Goal: Task Accomplishment & Management: Manage account settings

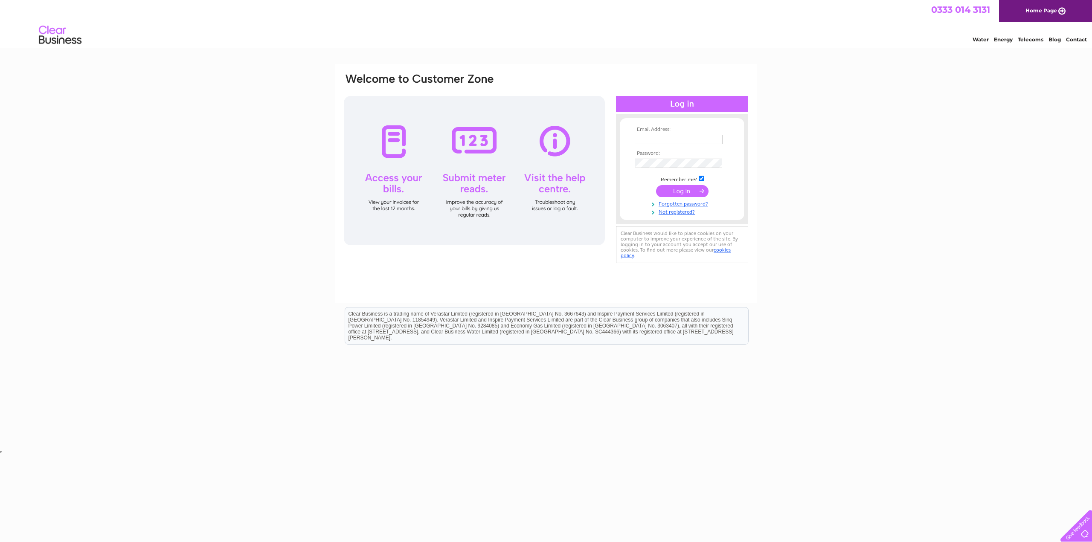
type input "sueandbillwilliams@gmail.com"
click at [392, 148] on div at bounding box center [474, 170] width 261 height 149
click at [676, 189] on input "submit" at bounding box center [682, 191] width 52 height 12
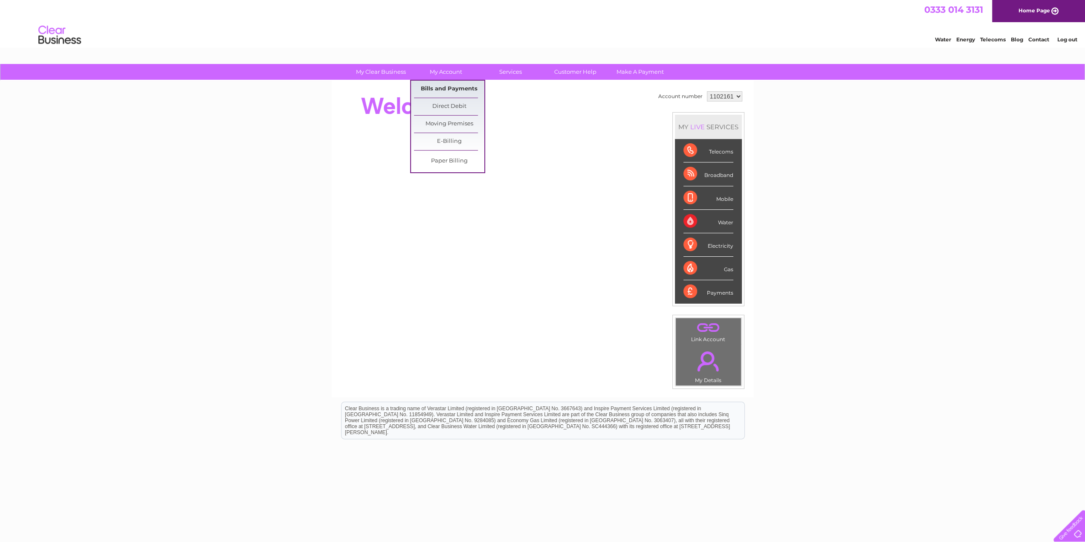
click at [452, 86] on link "Bills and Payments" at bounding box center [449, 89] width 70 height 17
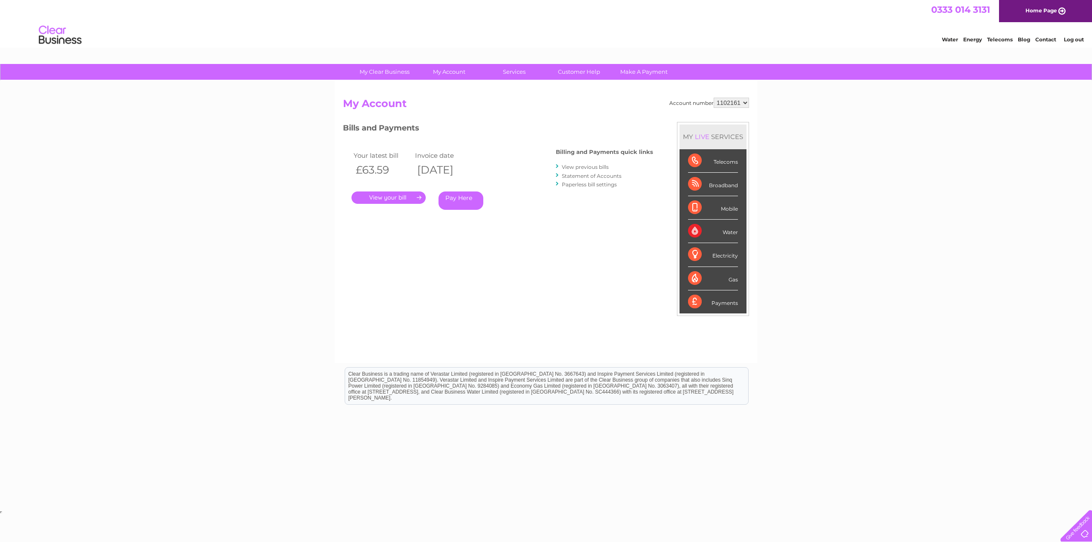
click at [383, 197] on link "." at bounding box center [388, 197] width 74 height 12
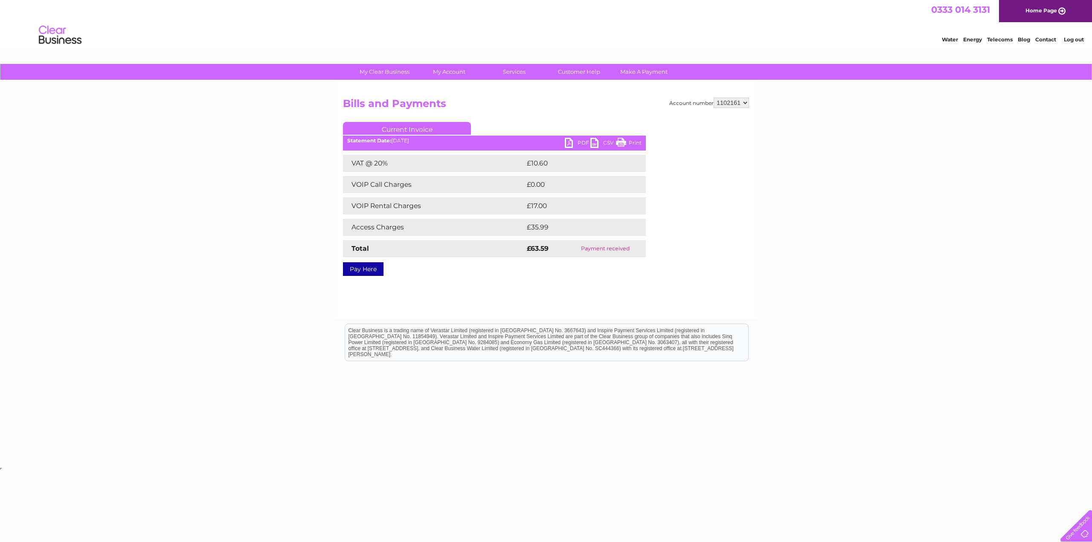
click at [591, 142] on link "CSV" at bounding box center [603, 144] width 26 height 12
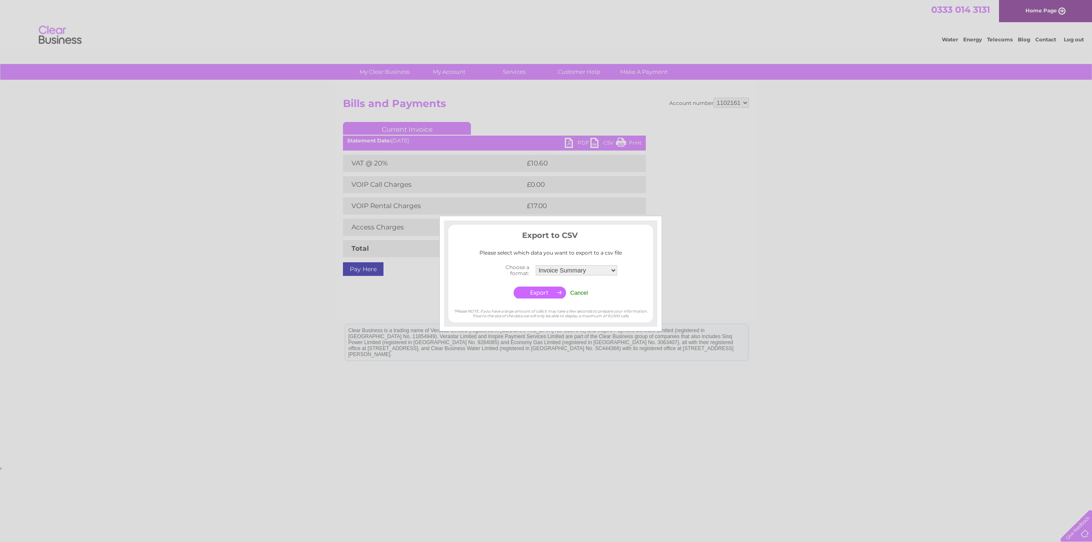
click at [679, 261] on div at bounding box center [546, 271] width 1092 height 542
click at [570, 142] on div at bounding box center [546, 271] width 1092 height 542
click at [580, 287] on td "Cancel" at bounding box center [579, 292] width 22 height 16
click at [579, 290] on input "Cancel" at bounding box center [579, 293] width 18 height 6
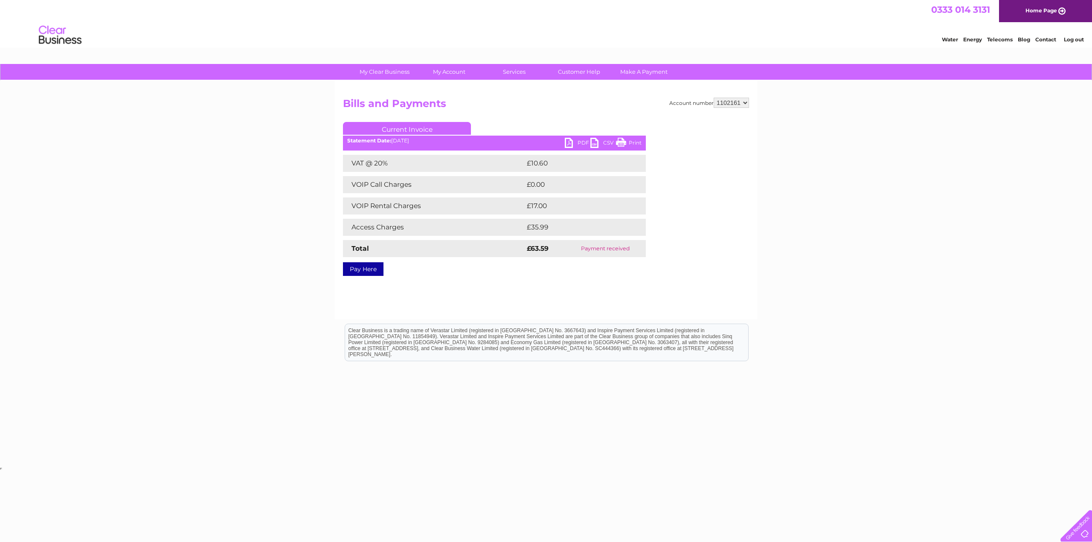
click at [571, 141] on link "PDF" at bounding box center [578, 144] width 26 height 12
click at [451, 70] on link "My Account" at bounding box center [449, 72] width 70 height 16
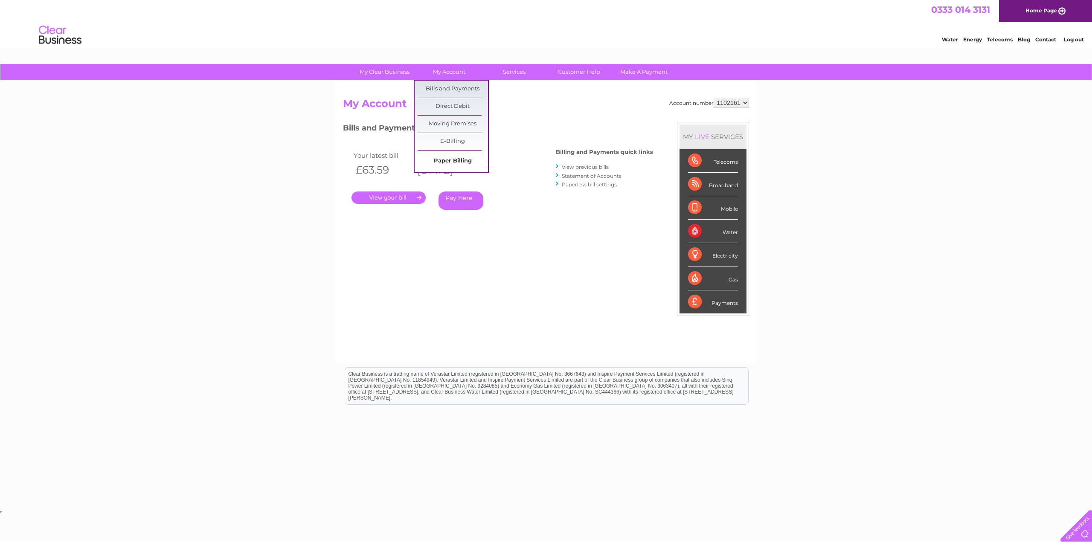
click at [450, 156] on link "Paper Billing" at bounding box center [453, 161] width 70 height 17
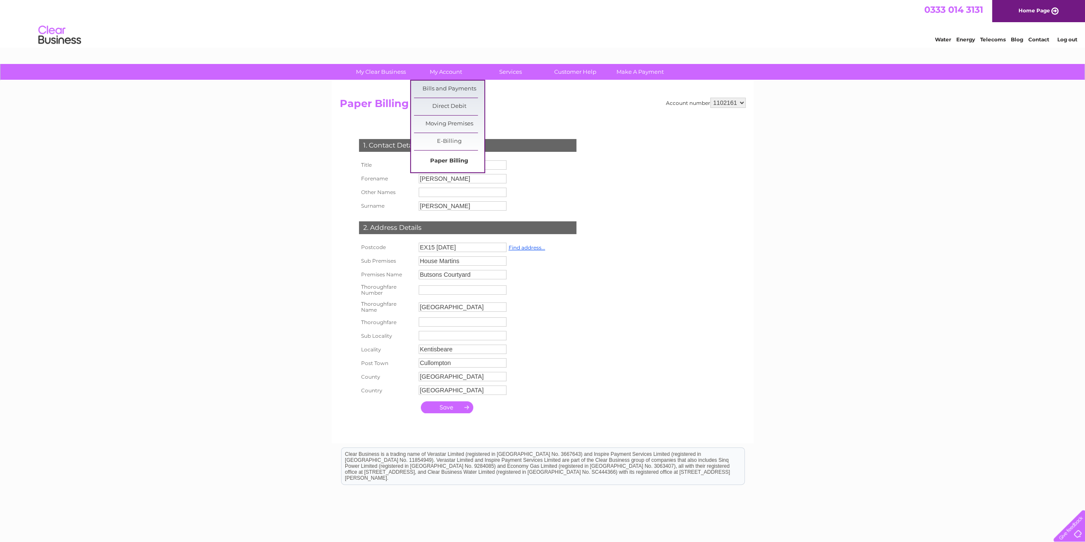
click at [447, 157] on link "Paper Billing" at bounding box center [449, 161] width 70 height 17
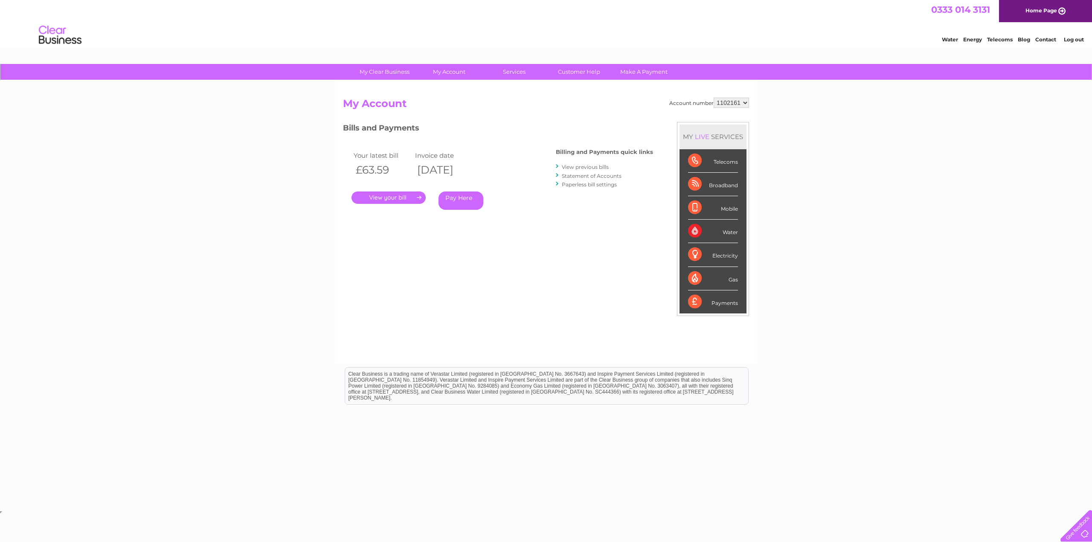
click at [596, 164] on link "View previous bills" at bounding box center [585, 167] width 47 height 6
